Goal: Information Seeking & Learning: Learn about a topic

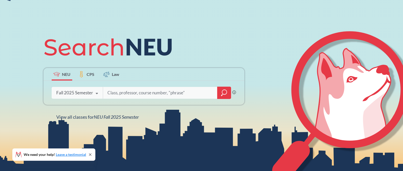
scroll to position [23, 0]
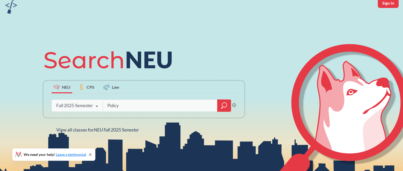
type input "Policy"
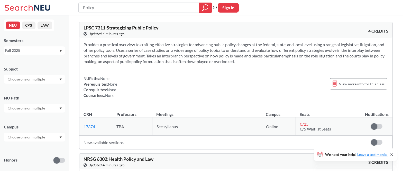
drag, startPoint x: 95, startPoint y: 8, endPoint x: 84, endPoint y: 7, distance: 11.4
click at [84, 7] on input "Policy" at bounding box center [138, 7] width 113 height 9
type input "SPPUA"
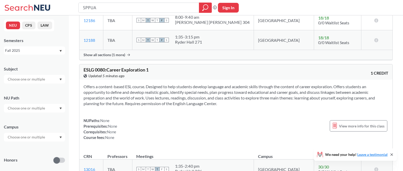
scroll to position [119, 0]
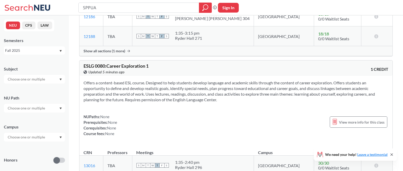
click at [61, 80] on icon "Dropdown arrow" at bounding box center [60, 80] width 3 height 2
click at [49, 95] on p "Economics" at bounding box center [36, 95] width 58 height 5
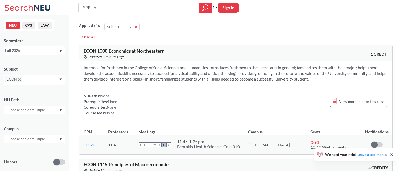
drag, startPoint x: 96, startPoint y: 8, endPoint x: 82, endPoint y: 7, distance: 14.4
click at [82, 7] on input "SPPUA" at bounding box center [138, 7] width 113 height 9
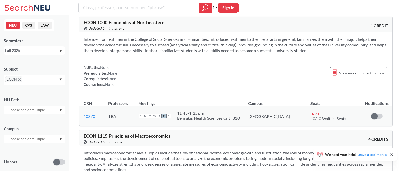
scroll to position [30, 0]
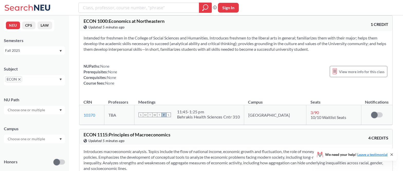
click at [310, 114] on span "3 / 90" at bounding box center [314, 112] width 8 height 5
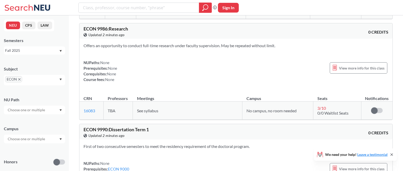
scroll to position [5846, 0]
click at [19, 81] on span "ECON" at bounding box center [13, 79] width 17 height 6
click at [20, 80] on icon "X to remove pill" at bounding box center [19, 79] width 2 height 2
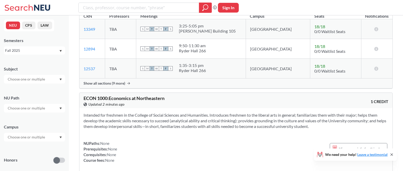
click at [26, 80] on input "text" at bounding box center [26, 79] width 43 height 6
type input "Engl"
click at [28, 89] on div "ENGL ( 35 )" at bounding box center [36, 89] width 58 height 6
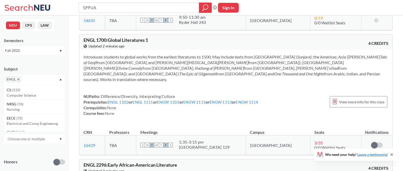
scroll to position [535, 0]
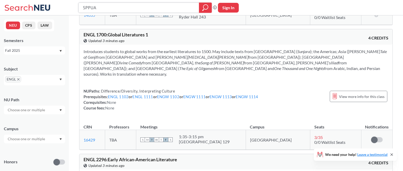
drag, startPoint x: 95, startPoint y: 10, endPoint x: 78, endPoint y: 8, distance: 16.7
click at [82, 8] on input "SPPUA" at bounding box center [138, 7] width 113 height 9
click at [314, 140] on span "0/0 Waitlist Seats" at bounding box center [329, 142] width 31 height 5
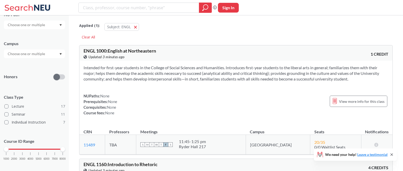
scroll to position [12, 0]
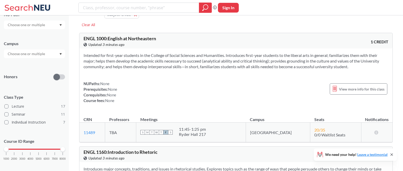
click at [314, 130] on span "20 / 35" at bounding box center [319, 130] width 11 height 5
click at [376, 132] on icon at bounding box center [376, 132] width 5 height 4
click at [376, 133] on icon at bounding box center [376, 132] width 5 height 4
click at [370, 127] on td "There are still seats remaining for this section" at bounding box center [376, 133] width 31 height 20
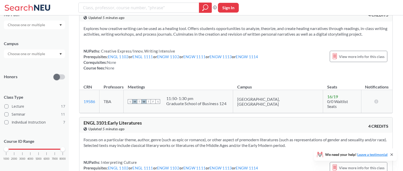
scroll to position [1559, 0]
click at [44, 51] on input "text" at bounding box center [26, 54] width 43 height 6
type input "English"
click at [95, 7] on input "search" at bounding box center [138, 7] width 113 height 9
type input "[PERSON_NAME]"
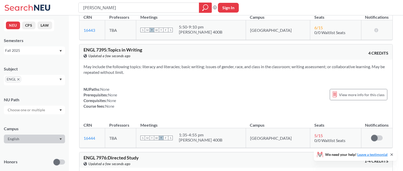
drag, startPoint x: 101, startPoint y: 10, endPoint x: 66, endPoint y: 10, distance: 34.9
click at [82, 10] on input "[PERSON_NAME]" at bounding box center [138, 7] width 113 height 9
type input "="
click at [18, 82] on span "ENGL" at bounding box center [13, 79] width 16 height 6
click at [19, 81] on icon "X to remove pill" at bounding box center [18, 79] width 2 height 2
